Goal: Find specific page/section: Find specific page/section

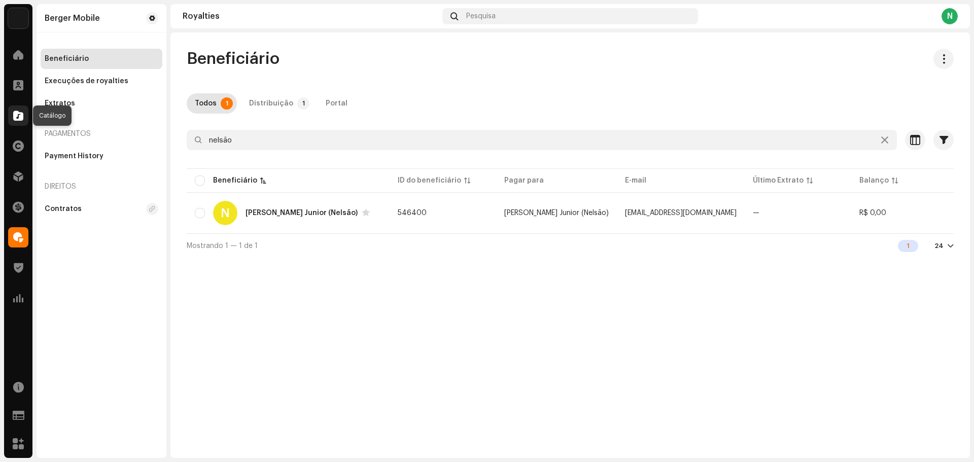
click at [20, 115] on span at bounding box center [18, 116] width 10 height 8
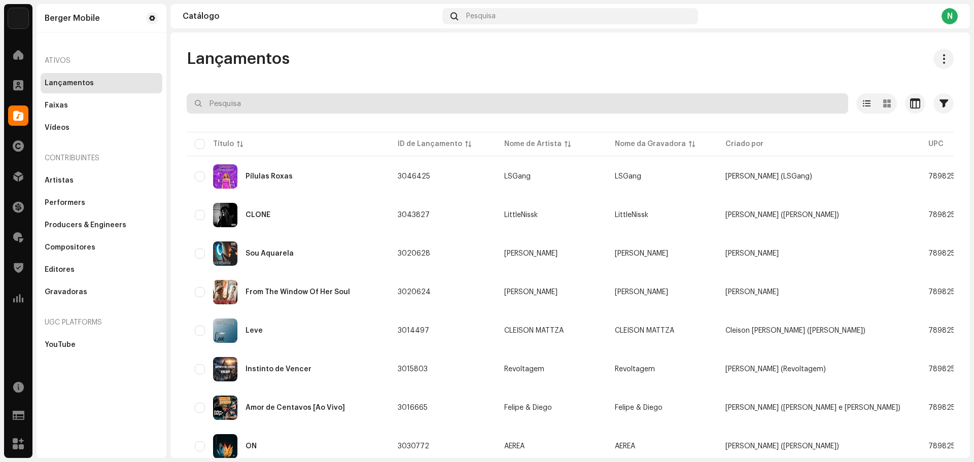
click at [237, 102] on input "text" at bounding box center [517, 103] width 661 height 20
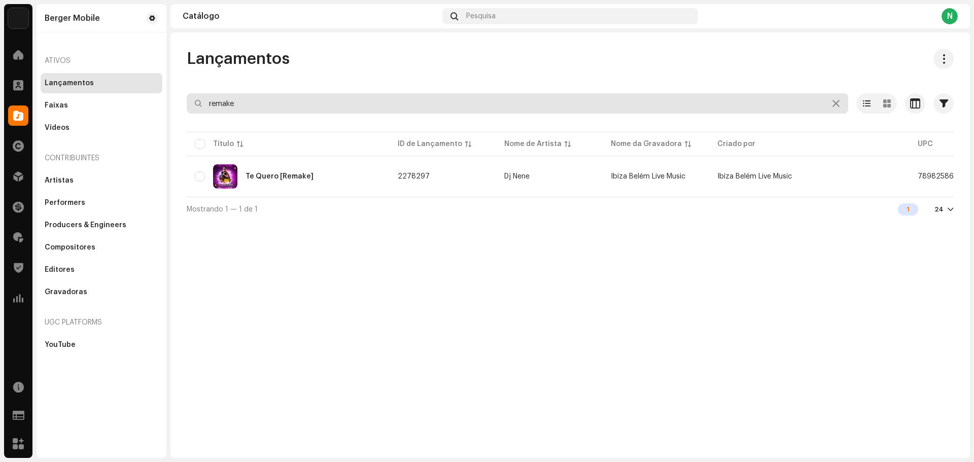
drag, startPoint x: 240, startPoint y: 105, endPoint x: 200, endPoint y: 105, distance: 40.1
click at [200, 105] on div "remake" at bounding box center [517, 103] width 661 height 20
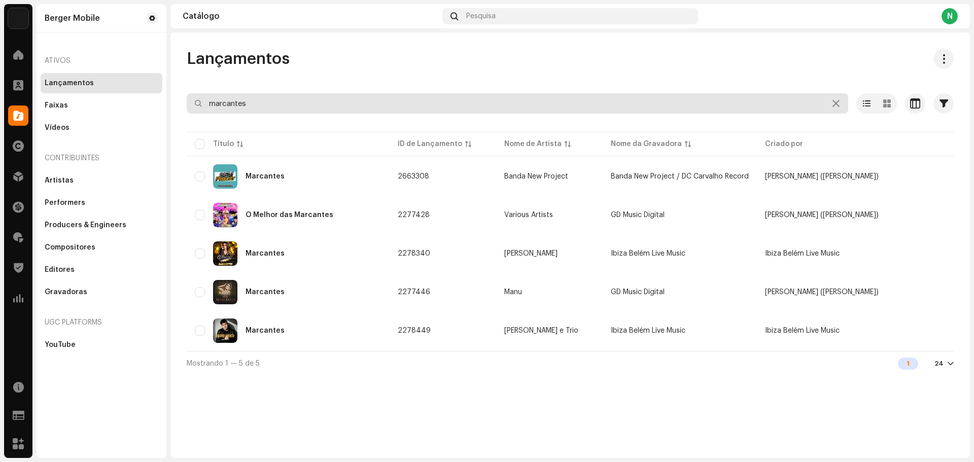
drag, startPoint x: 254, startPoint y: 107, endPoint x: 172, endPoint y: 104, distance: 81.7
click at [172, 104] on div "Lançamentos marcantes Selecionado 0 Opções Filtros Status de distribuição Nunca…" at bounding box center [569, 212] width 799 height 327
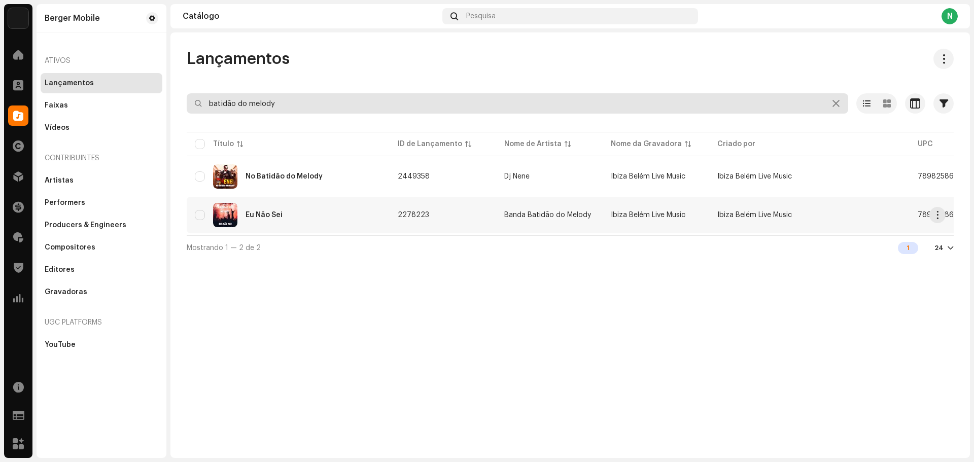
type input "batidão do melody"
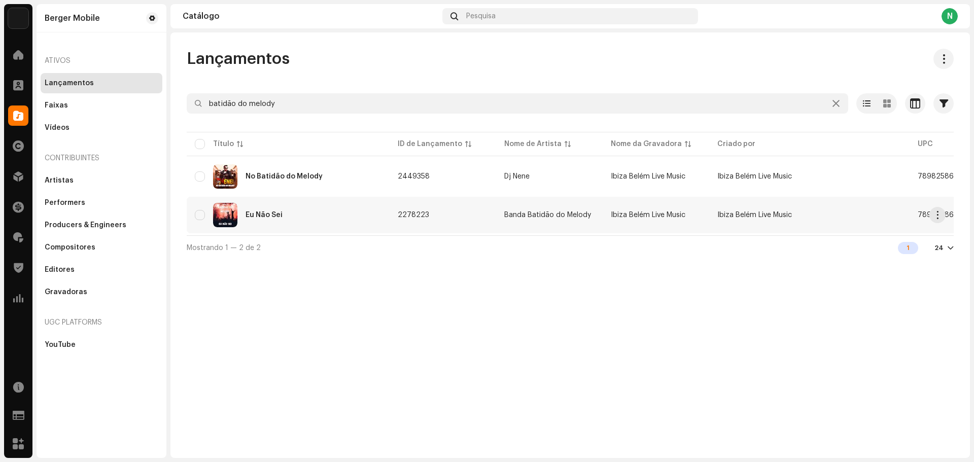
click at [266, 217] on div "Eu Não Sei" at bounding box center [263, 215] width 37 height 7
